Goal: Check status: Check status

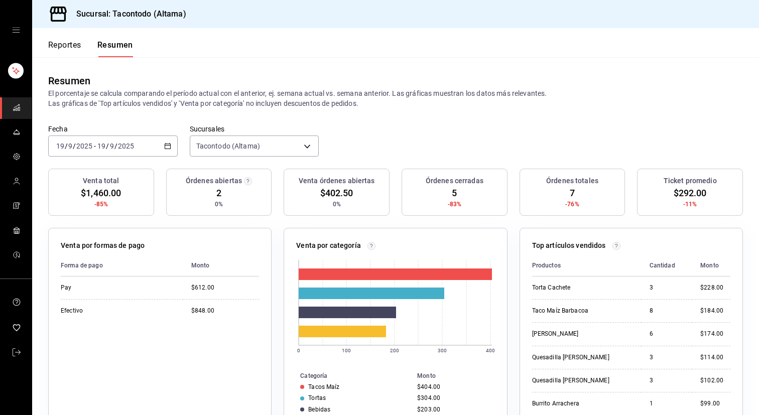
click at [78, 49] on button "Reportes" at bounding box center [64, 48] width 33 height 17
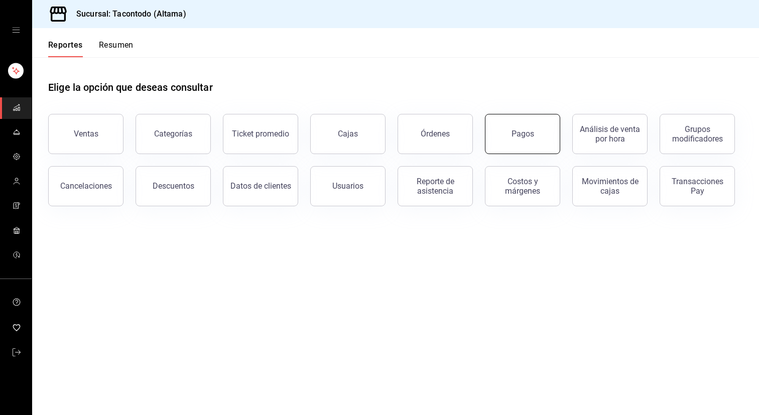
click at [514, 126] on button "Pagos" at bounding box center [522, 134] width 75 height 40
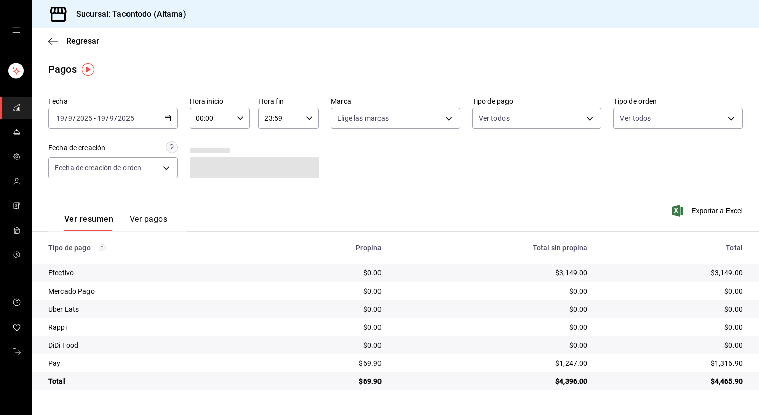
click at [158, 114] on div "[DATE] [DATE] - [DATE] [DATE]" at bounding box center [113, 118] width 130 height 21
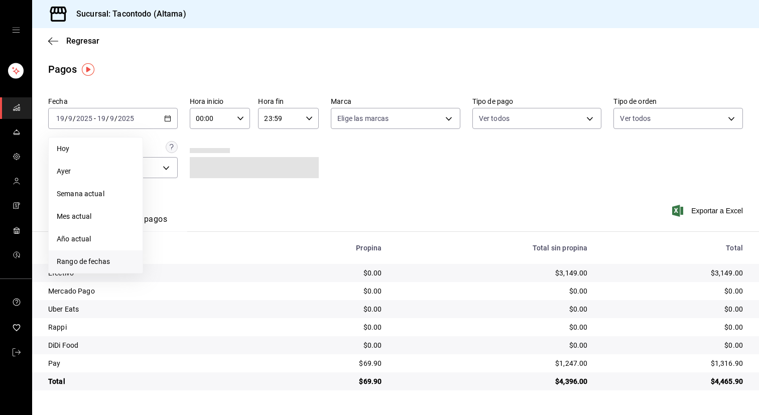
click at [78, 267] on li "Rango de fechas" at bounding box center [96, 262] width 94 height 23
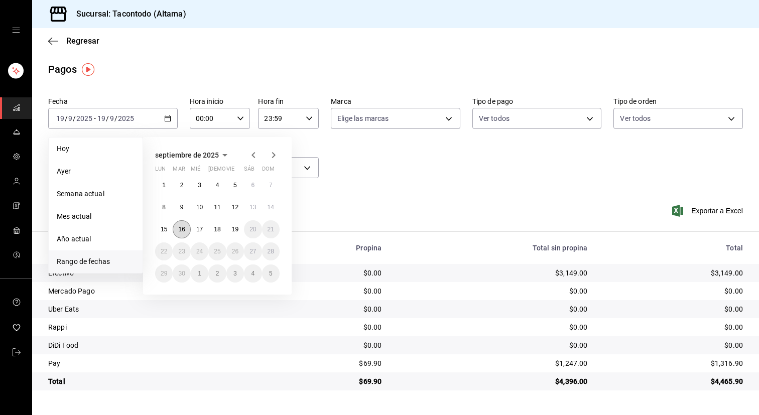
click at [183, 227] on abbr "16" at bounding box center [181, 229] width 7 height 7
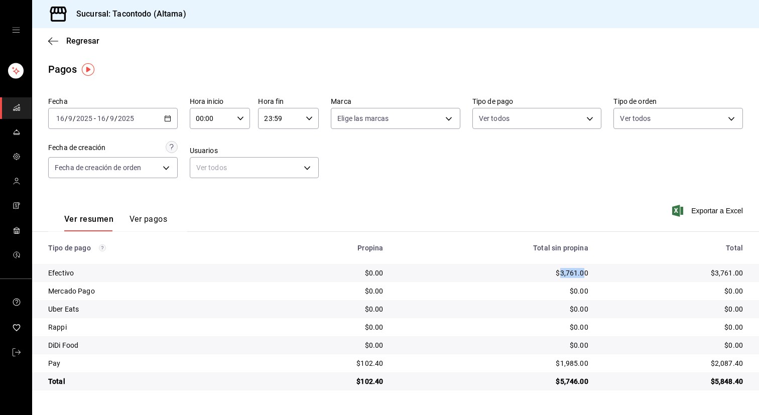
drag, startPoint x: 561, startPoint y: 274, endPoint x: 583, endPoint y: 275, distance: 22.1
click at [583, 275] on div "$3,761.00" at bounding box center [493, 273] width 189 height 10
copy div "3,761.0"
drag, startPoint x: 560, startPoint y: 363, endPoint x: 582, endPoint y: 363, distance: 21.6
click at [582, 363] on div "$1,985.00" at bounding box center [493, 364] width 189 height 10
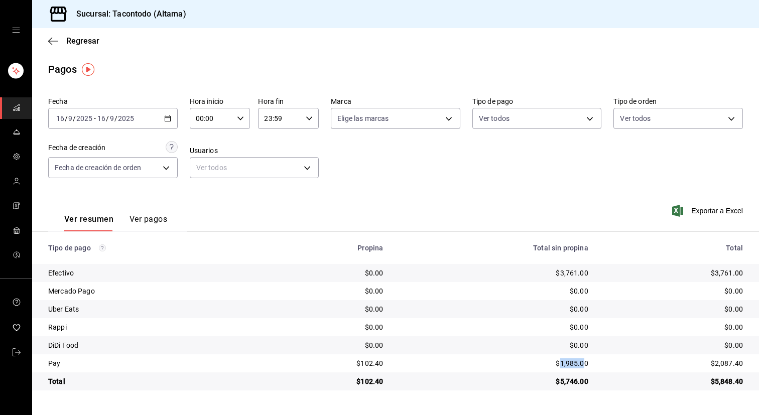
copy div "1,985.0"
click at [169, 122] on icon "button" at bounding box center [167, 118] width 7 height 7
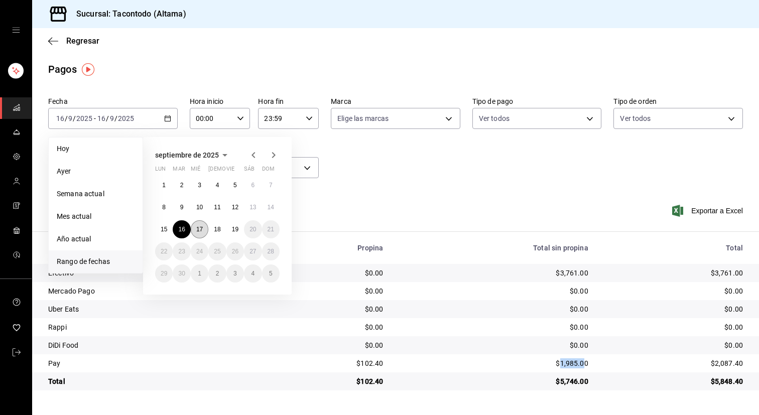
click at [199, 231] on abbr "17" at bounding box center [199, 229] width 7 height 7
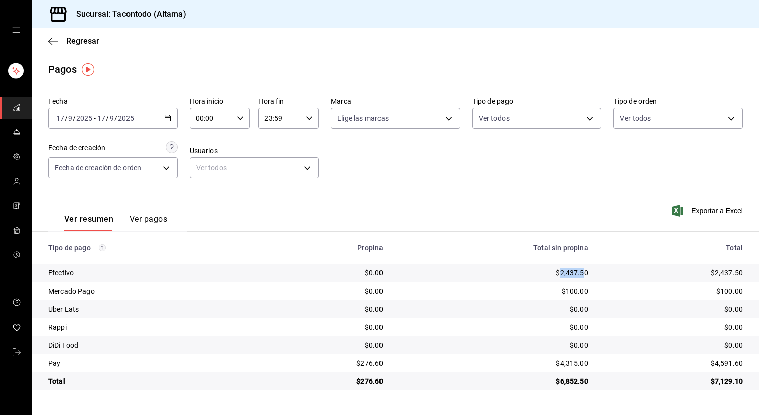
drag, startPoint x: 560, startPoint y: 272, endPoint x: 584, endPoint y: 274, distance: 23.2
click at [584, 274] on div "$2,437.50" at bounding box center [493, 273] width 189 height 10
copy div "2,437.5"
drag, startPoint x: 560, startPoint y: 365, endPoint x: 583, endPoint y: 365, distance: 22.1
click at [583, 365] on div "$4,315.00" at bounding box center [493, 364] width 189 height 10
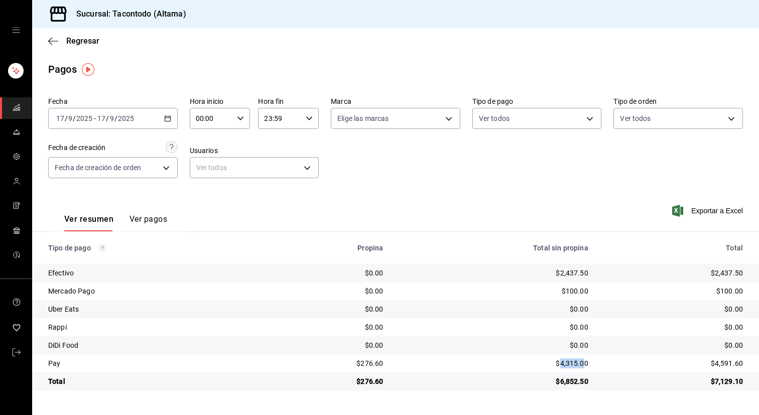
copy div "4,315.0"
click at [167, 124] on div "[DATE] [DATE] - [DATE] [DATE]" at bounding box center [113, 118] width 130 height 21
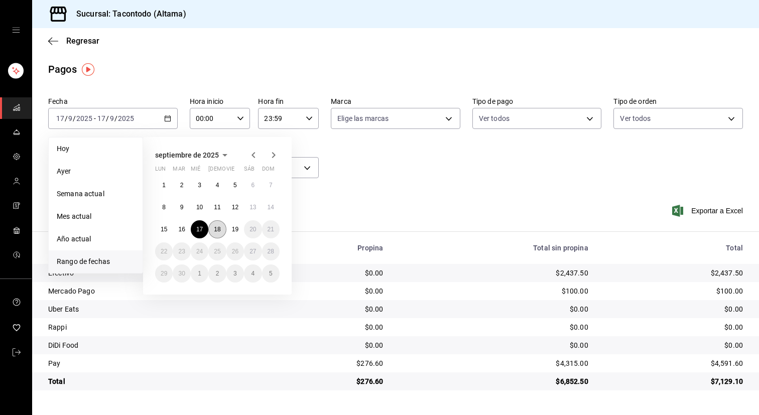
click at [216, 232] on abbr "18" at bounding box center [217, 229] width 7 height 7
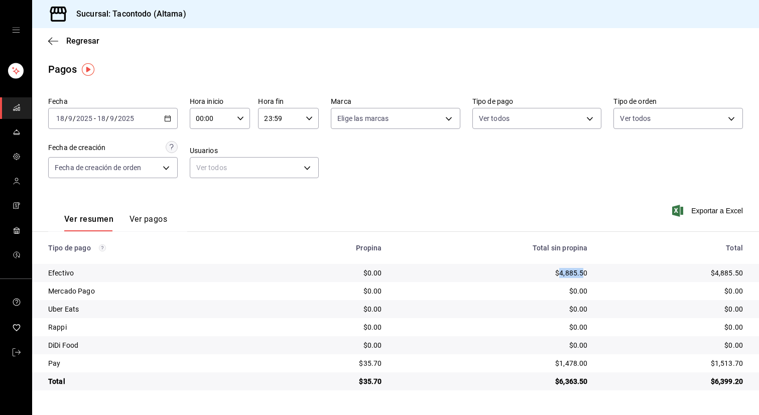
drag, startPoint x: 559, startPoint y: 274, endPoint x: 582, endPoint y: 274, distance: 22.6
click at [582, 274] on div "$4,885.50" at bounding box center [493, 273] width 190 height 10
copy div "4,885.5"
drag, startPoint x: 560, startPoint y: 364, endPoint x: 581, endPoint y: 364, distance: 20.1
click at [581, 364] on div "$1,478.00" at bounding box center [493, 364] width 190 height 10
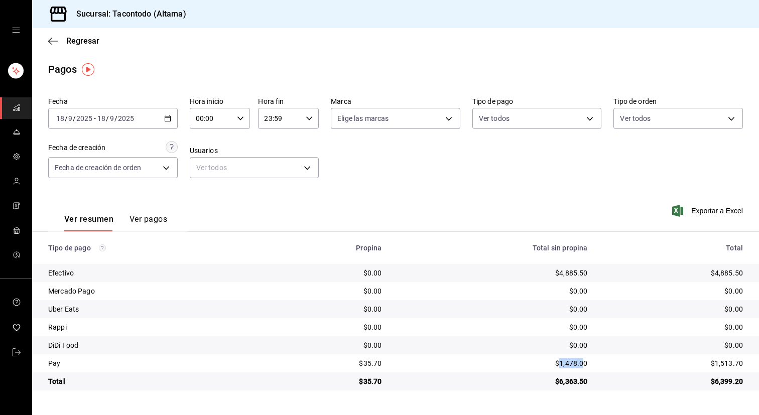
copy div "1,478.0"
click at [174, 121] on div "[DATE] [DATE] - [DATE] [DATE]" at bounding box center [113, 118] width 130 height 21
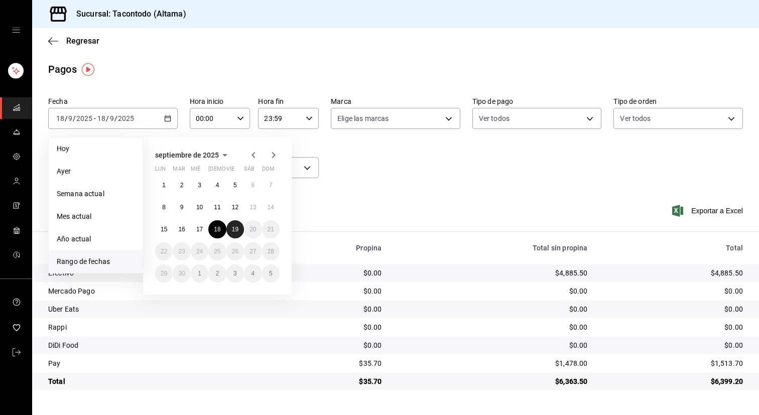
click at [237, 232] on abbr "19" at bounding box center [235, 229] width 7 height 7
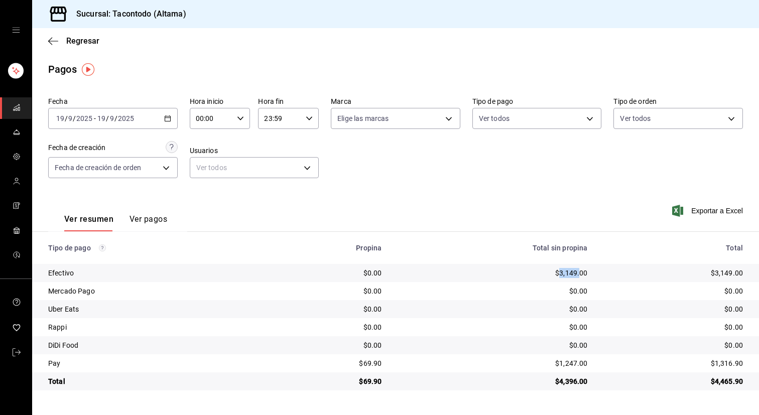
drag, startPoint x: 559, startPoint y: 274, endPoint x: 579, endPoint y: 277, distance: 19.4
click at [579, 277] on div "$3,149.00" at bounding box center [493, 273] width 190 height 10
copy div "3,149."
drag, startPoint x: 559, startPoint y: 364, endPoint x: 579, endPoint y: 364, distance: 19.6
click at [579, 364] on div "$1,247.00" at bounding box center [493, 364] width 190 height 10
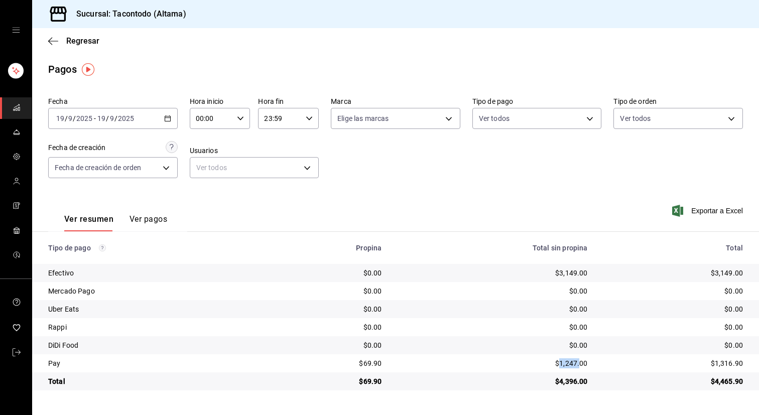
copy div "1,247."
